Goal: Find specific page/section: Find specific page/section

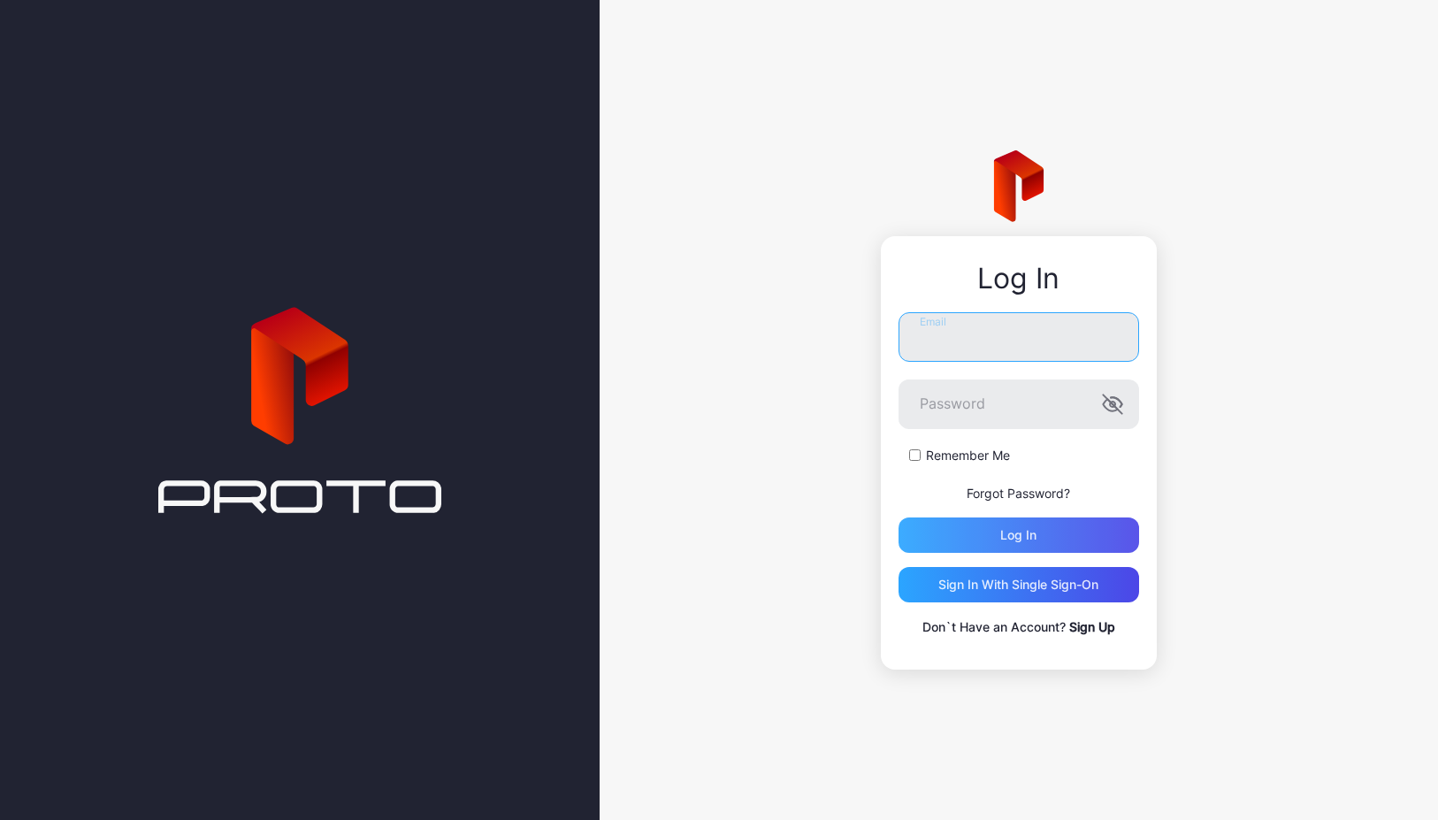
type input "**********"
click at [999, 542] on div "Log in" at bounding box center [1018, 534] width 241 height 35
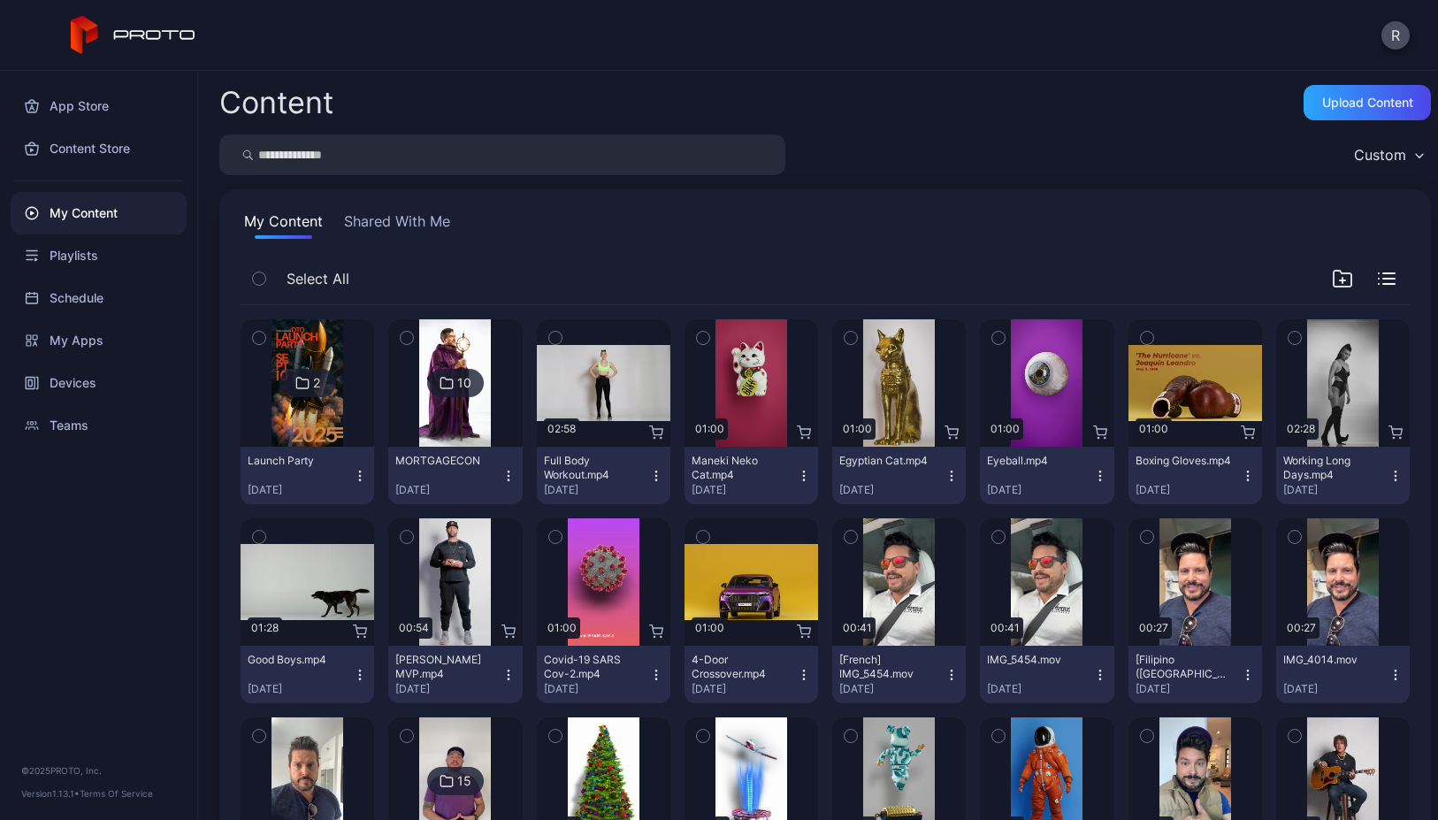
click at [317, 423] on img at bounding box center [307, 382] width 72 height 127
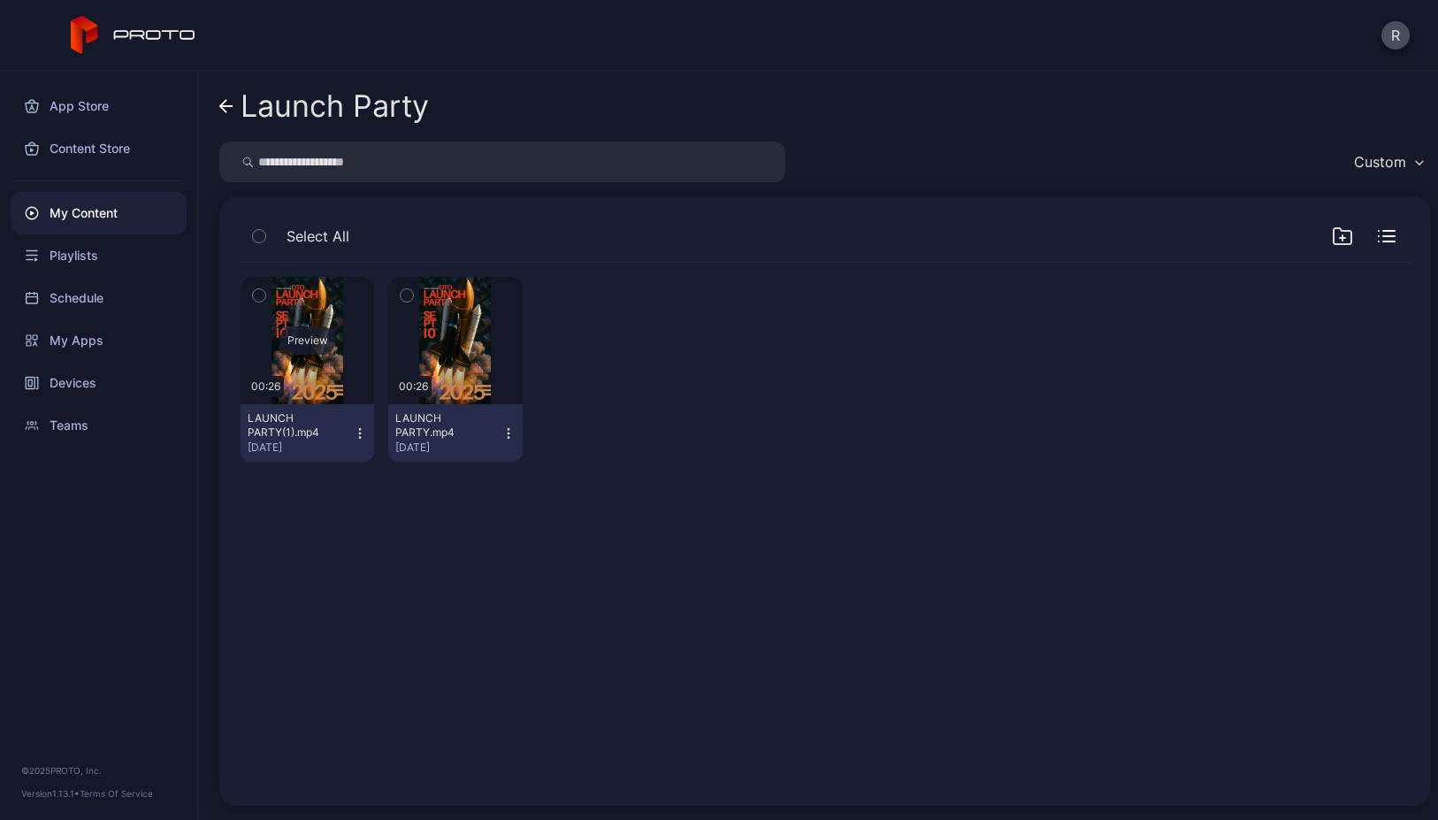
click at [308, 360] on div "Preview" at bounding box center [308, 340] width 134 height 127
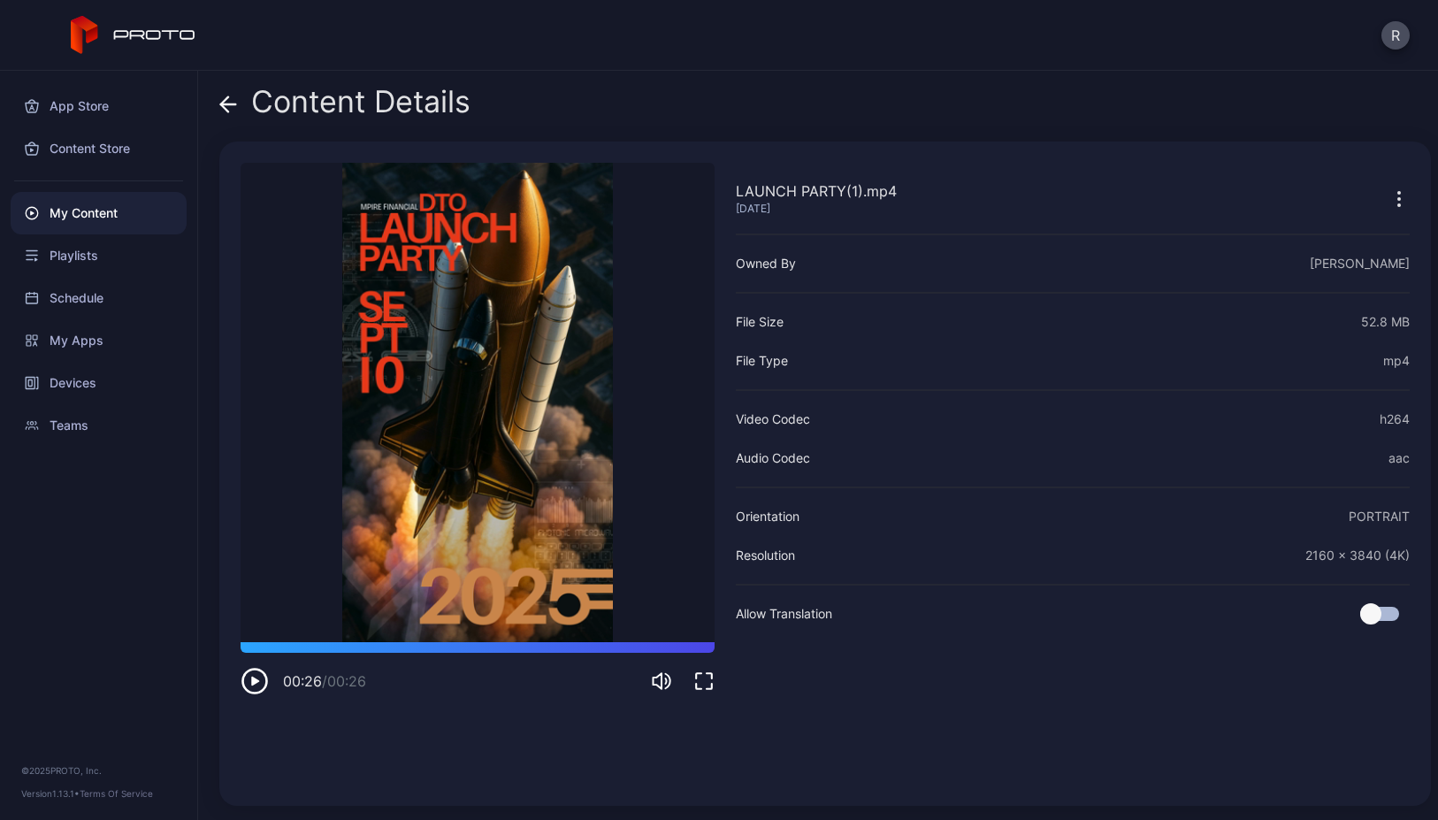
click at [248, 675] on icon "button" at bounding box center [255, 681] width 28 height 28
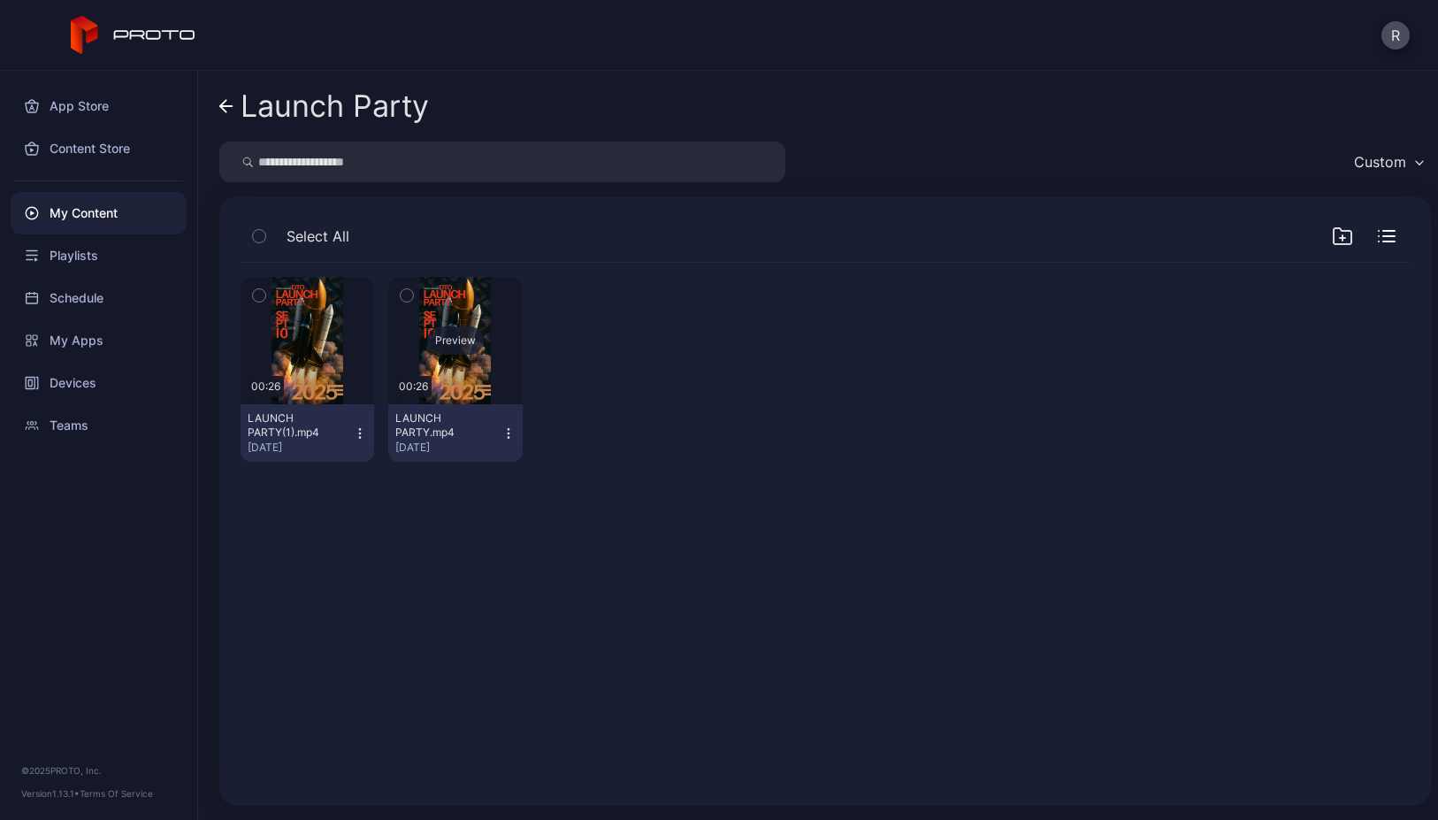
click at [428, 327] on div "Preview" at bounding box center [455, 340] width 57 height 28
